Goal: Navigation & Orientation: Find specific page/section

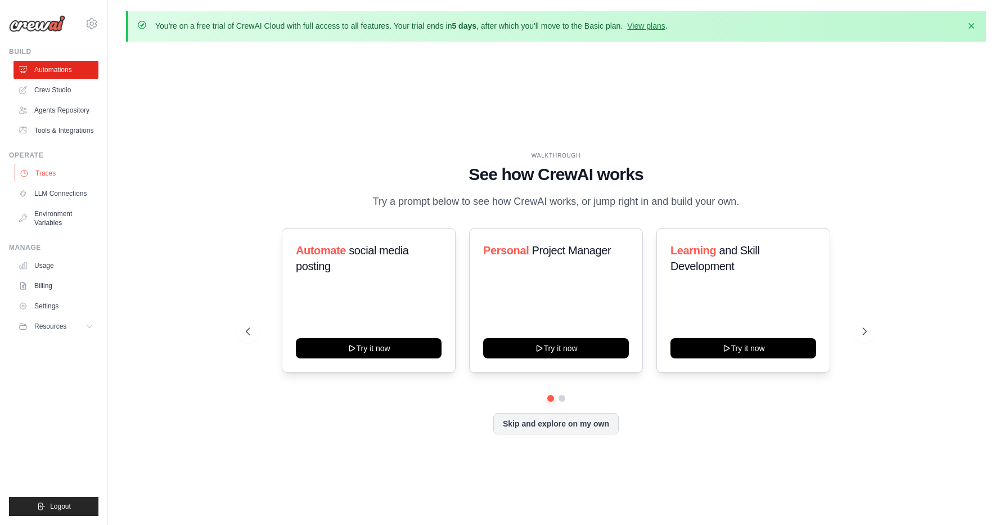
click at [43, 170] on link "Traces" at bounding box center [57, 173] width 85 height 18
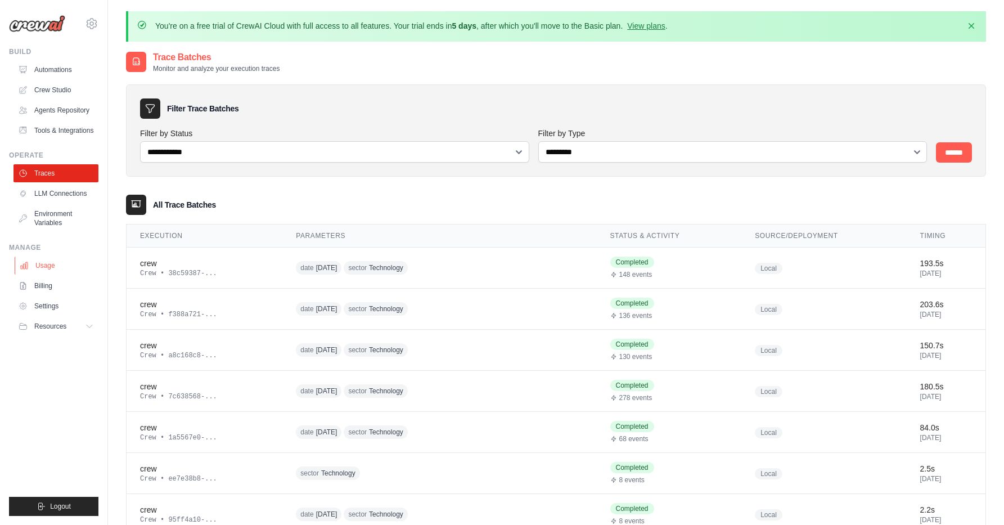
click at [38, 263] on link "Usage" at bounding box center [57, 265] width 85 height 18
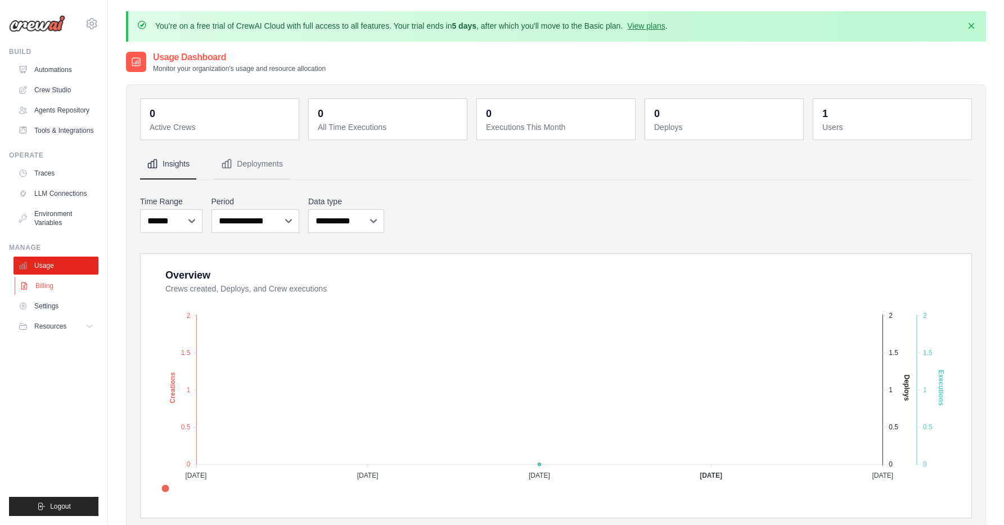
click at [55, 283] on link "Billing" at bounding box center [57, 286] width 85 height 18
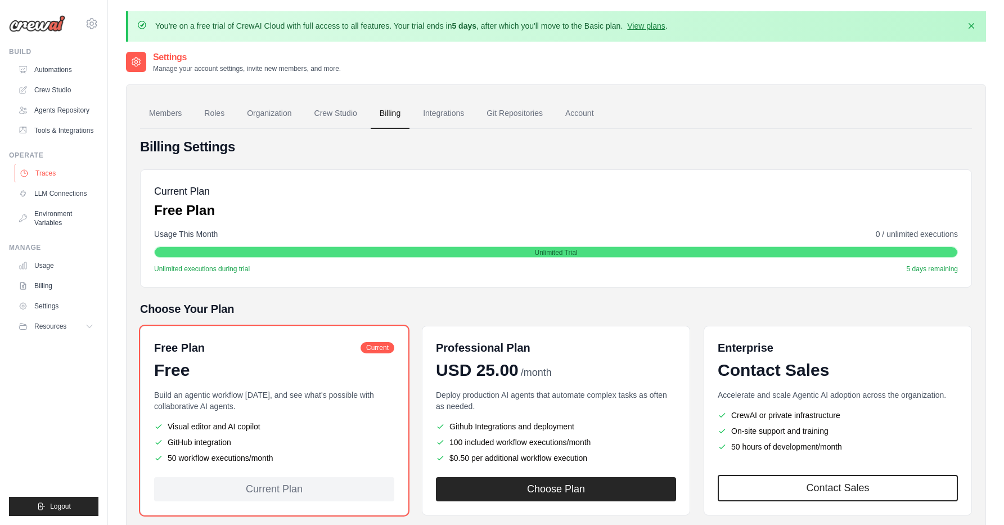
click at [52, 174] on link "Traces" at bounding box center [57, 173] width 85 height 18
